Goal: Information Seeking & Learning: Learn about a topic

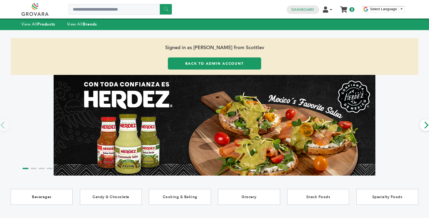
click at [76, 20] on div "View All Products View All Brands" at bounding box center [214, 24] width 429 height 11
click at [78, 24] on link "View All Brands" at bounding box center [82, 23] width 30 height 5
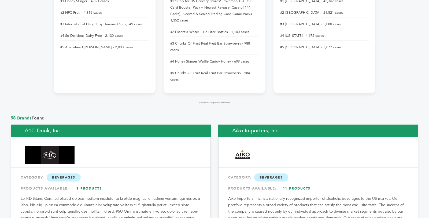
scroll to position [489, 0]
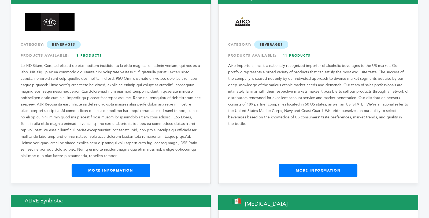
click at [135, 164] on link "More Information" at bounding box center [111, 170] width 79 height 13
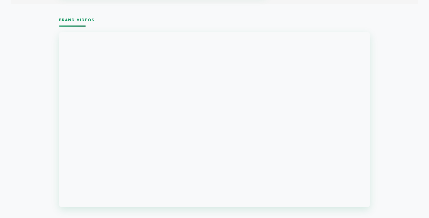
scroll to position [519, 0]
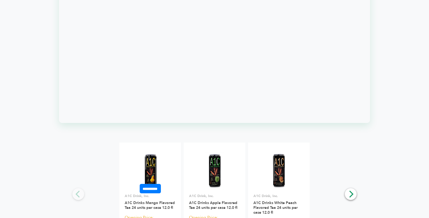
click at [167, 182] on img at bounding box center [150, 170] width 39 height 39
